Goal: Task Accomplishment & Management: Complete application form

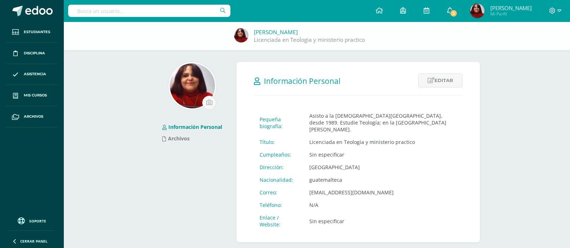
click at [461, 9] on link "2" at bounding box center [449, 11] width 23 height 22
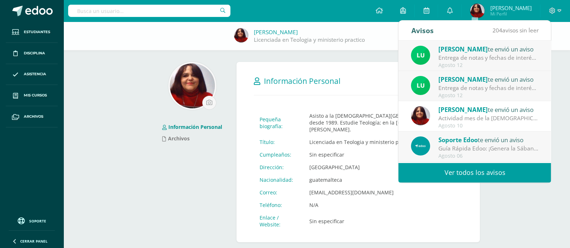
click at [484, 168] on link "Ver todos los avisos" at bounding box center [474, 173] width 152 height 20
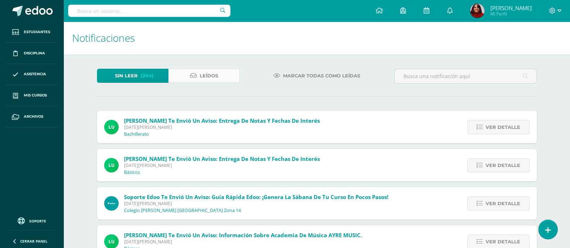
click at [199, 81] on link "Leídos" at bounding box center [203, 76] width 71 height 14
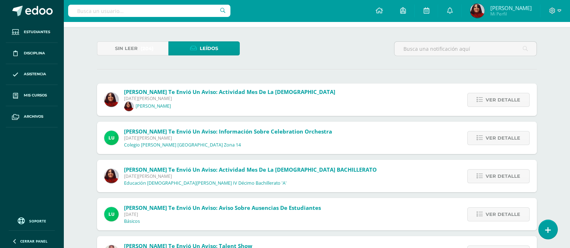
scroll to position [29, 0]
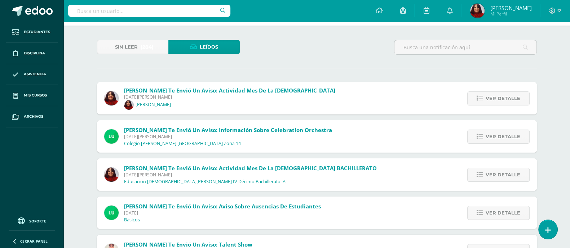
click at [172, 103] on span "Janina Pereira te envió un aviso: Actividad mes de la Biblia Domingo 10 de Agos…" at bounding box center [229, 98] width 211 height 23
click at [486, 99] on link "Ver detalle" at bounding box center [498, 99] width 62 height 14
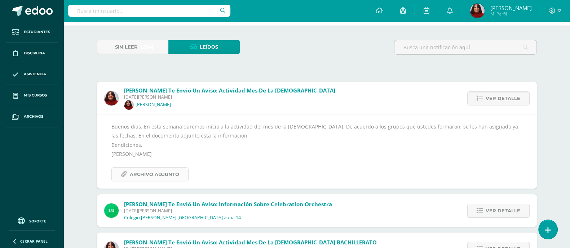
click at [137, 180] on span "Archivo Adjunto" at bounding box center [154, 174] width 49 height 13
click at [28, 101] on link "Mis cursos" at bounding box center [32, 95] width 52 height 21
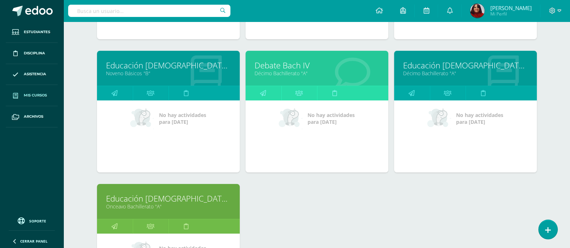
scroll to position [218, 0]
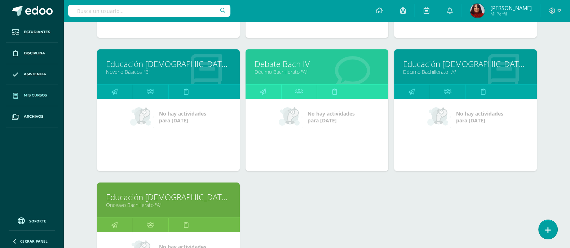
click at [451, 68] on link "Décimo Bachillerato "A"" at bounding box center [465, 71] width 125 height 7
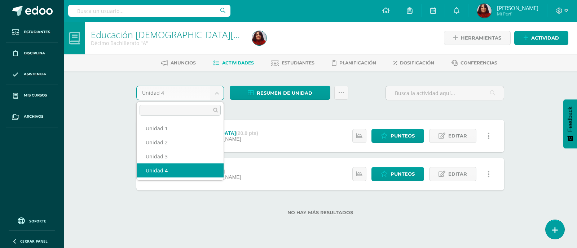
click at [217, 96] on body "Estudiantes Disciplina Asistencia Mis cursos Archivos Soporte Ayuda Reportar un…" at bounding box center [288, 119] width 577 height 239
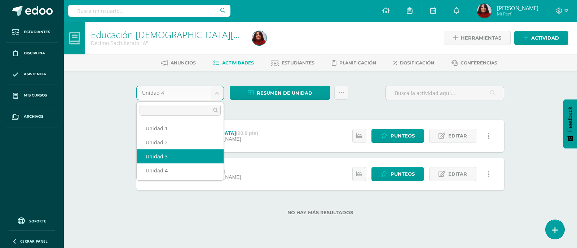
select select "Unidad 3"
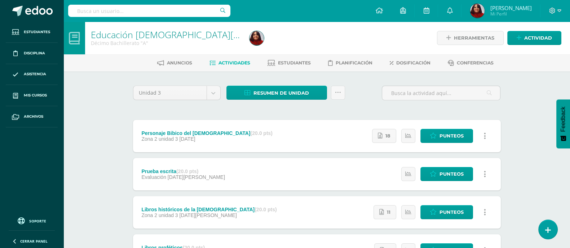
click at [246, 145] on div "Personaje Bibico del Antiguo Testamento (20.0 pts) Zona 2 unidad 3 27 de Julio" at bounding box center [207, 136] width 148 height 32
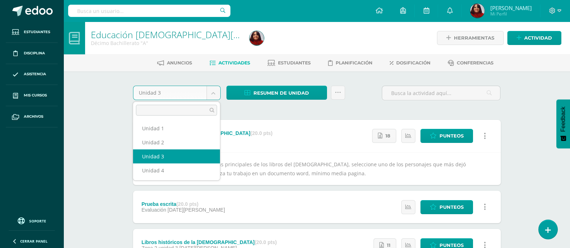
click at [212, 91] on body "Estudiantes Disciplina Asistencia Mis cursos Archivos Soporte Ayuda Reportar un…" at bounding box center [285, 193] width 570 height 386
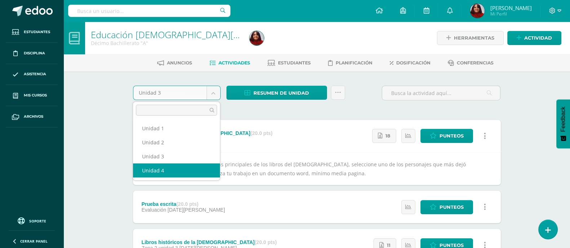
select select "Unidad 4"
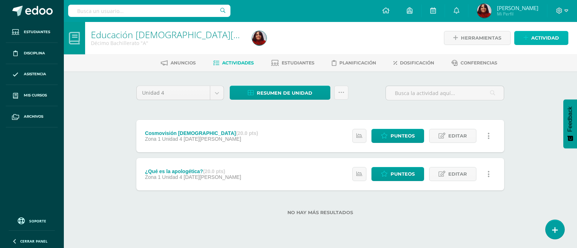
click at [538, 35] on span "Actividad" at bounding box center [545, 37] width 28 height 13
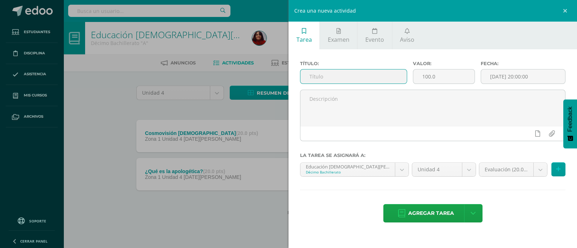
click at [337, 73] on input "text" at bounding box center [353, 77] width 106 height 14
type input "Devocionales en pre primaria"
click at [429, 76] on input "100.0" at bounding box center [443, 77] width 61 height 14
